Goal: Communication & Community: Answer question/provide support

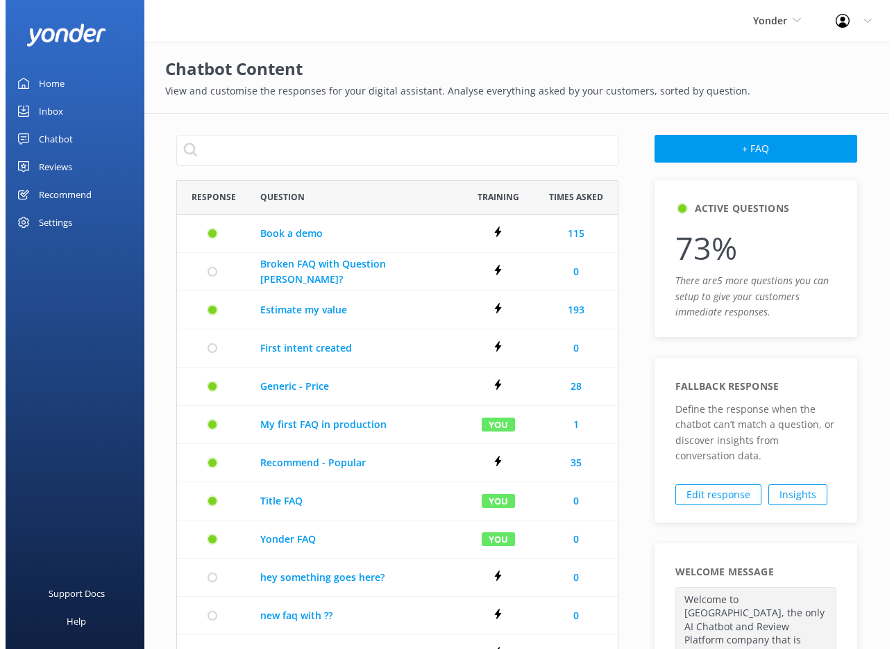
scroll to position [751, 431]
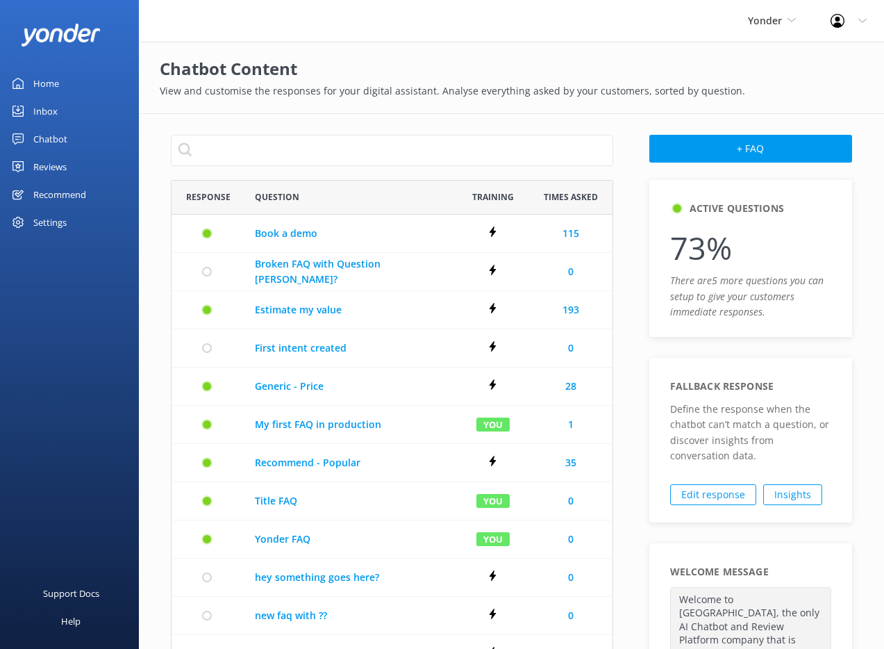
click at [48, 115] on div "Inbox" at bounding box center [45, 111] width 24 height 28
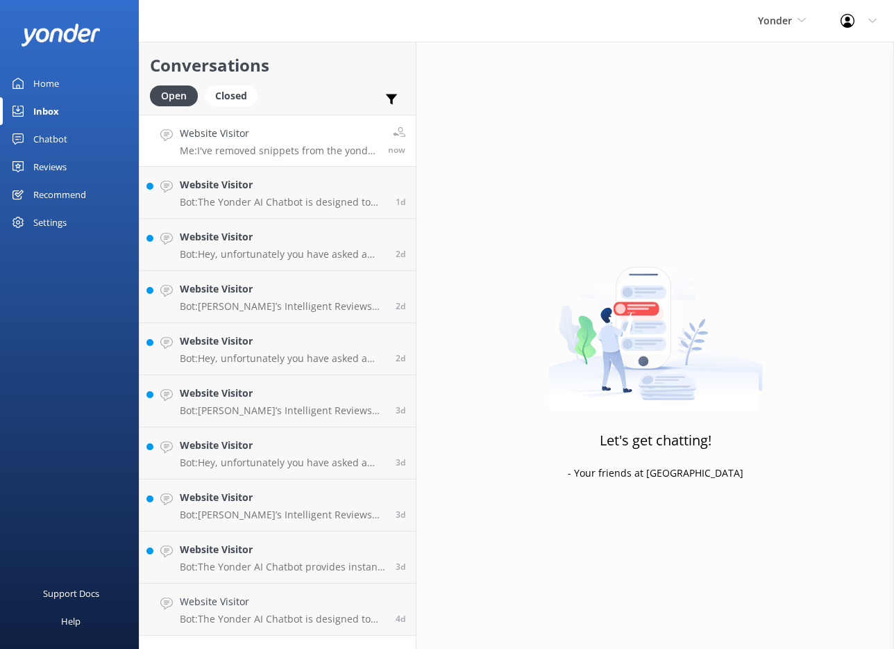
click at [276, 155] on p "Me: I've removed snippets from the yonder panel, how great it that." at bounding box center [279, 150] width 198 height 12
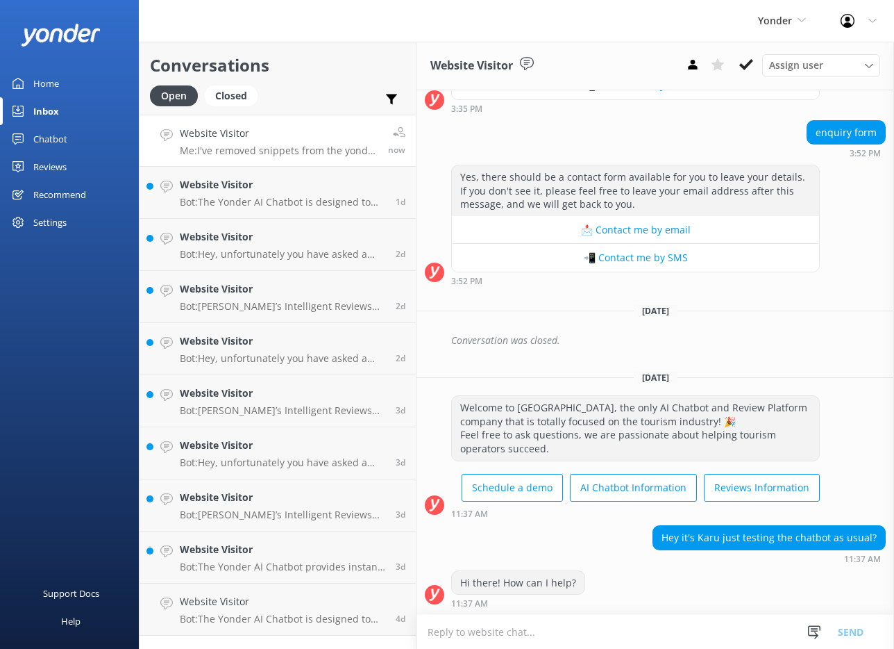
scroll to position [504, 0]
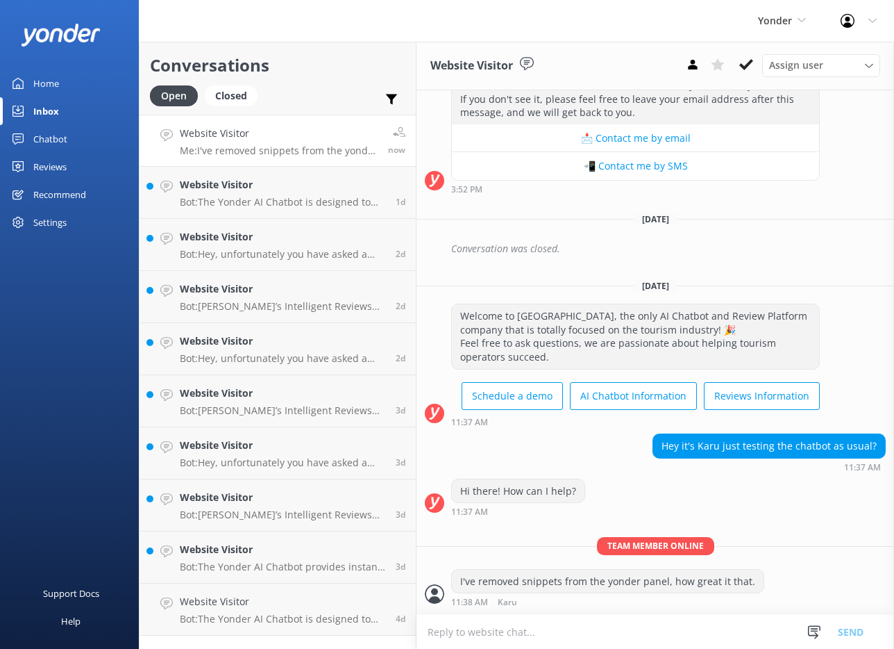
click at [601, 630] on textarea at bounding box center [656, 632] width 478 height 34
type textarea "hey w"
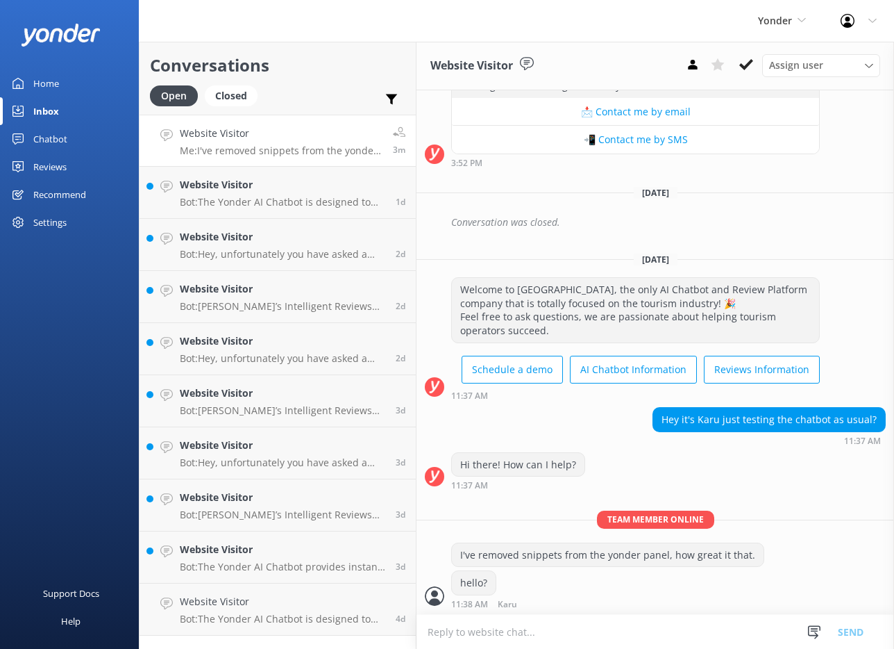
scroll to position [533, 0]
